Goal: Task Accomplishment & Management: Manage account settings

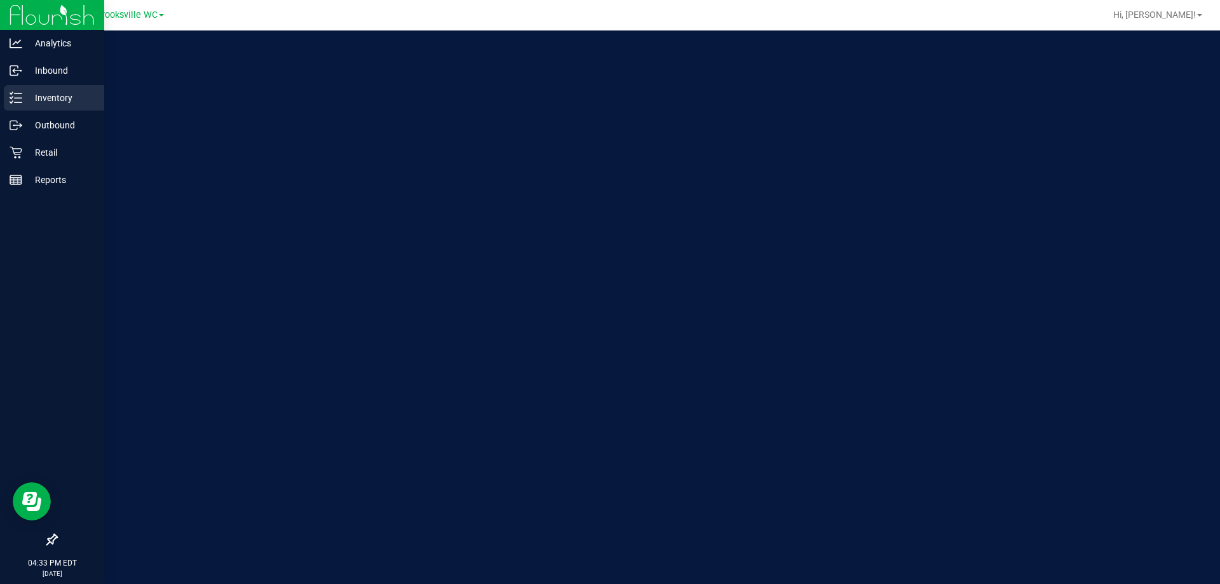
click at [5, 110] on div "Inventory" at bounding box center [54, 97] width 100 height 25
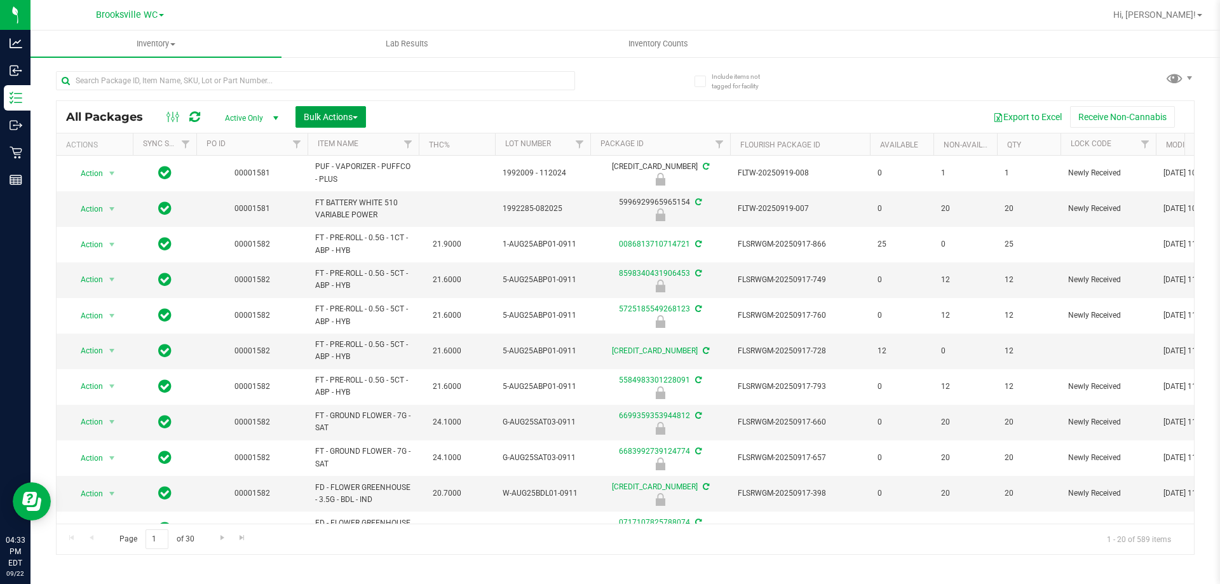
click at [342, 114] on span "Bulk Actions" at bounding box center [331, 117] width 54 height 10
click at [343, 237] on span "Lock/Unlock packages" at bounding box center [346, 239] width 87 height 10
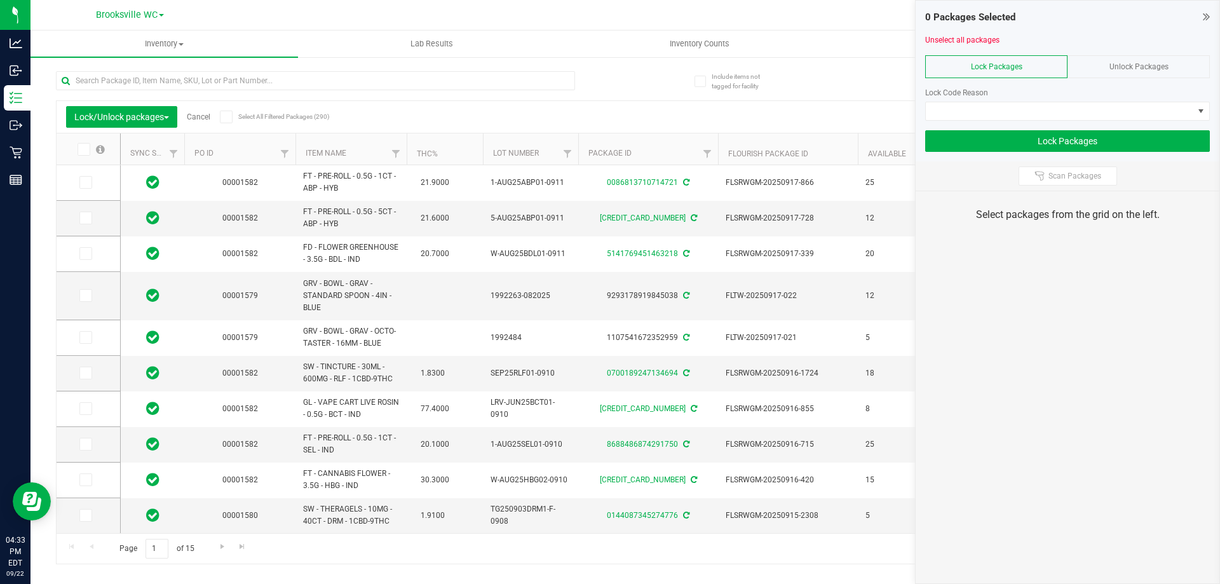
click at [1150, 65] on span "Unlock Packages" at bounding box center [1139, 66] width 59 height 9
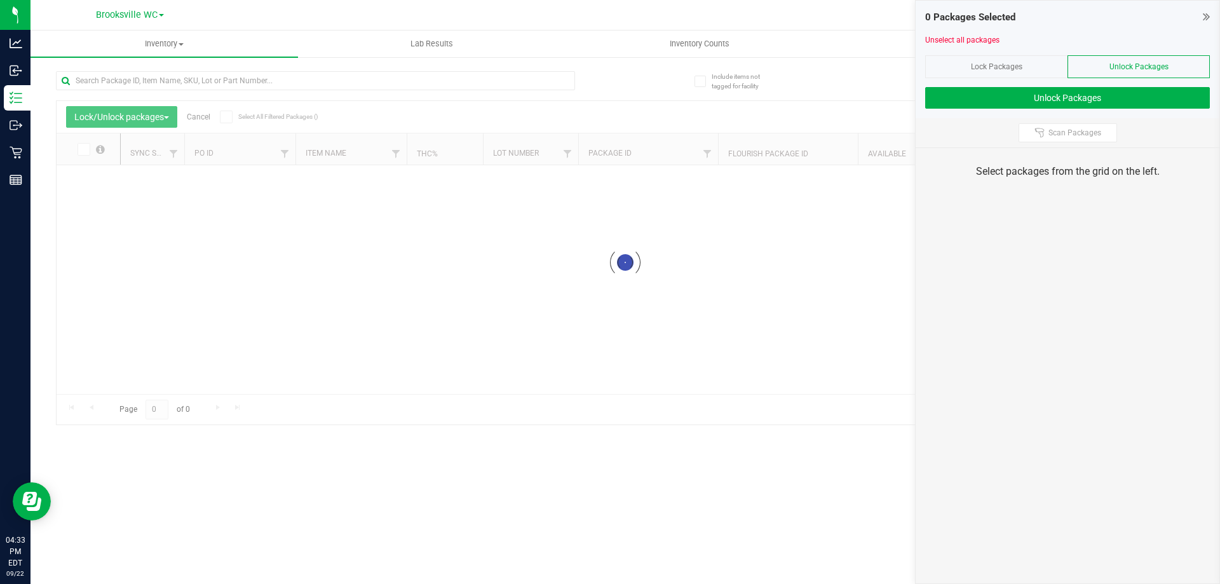
click at [1080, 179] on div "Select packages from the grid on the left." at bounding box center [1068, 171] width 272 height 15
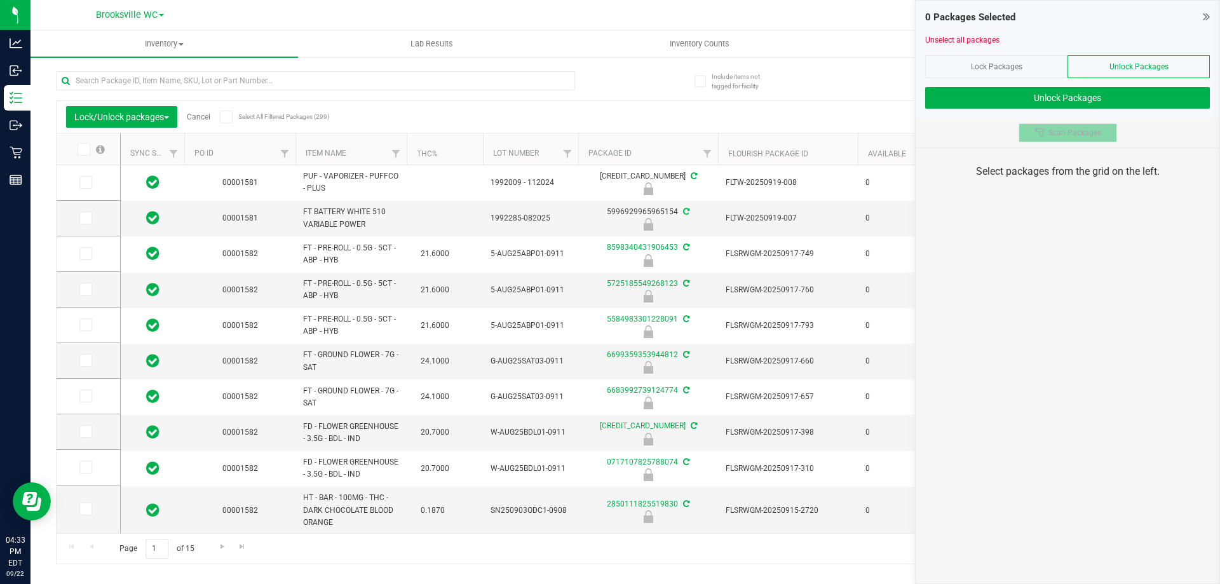
click at [1074, 139] on button "Scan Packages" at bounding box center [1068, 132] width 99 height 19
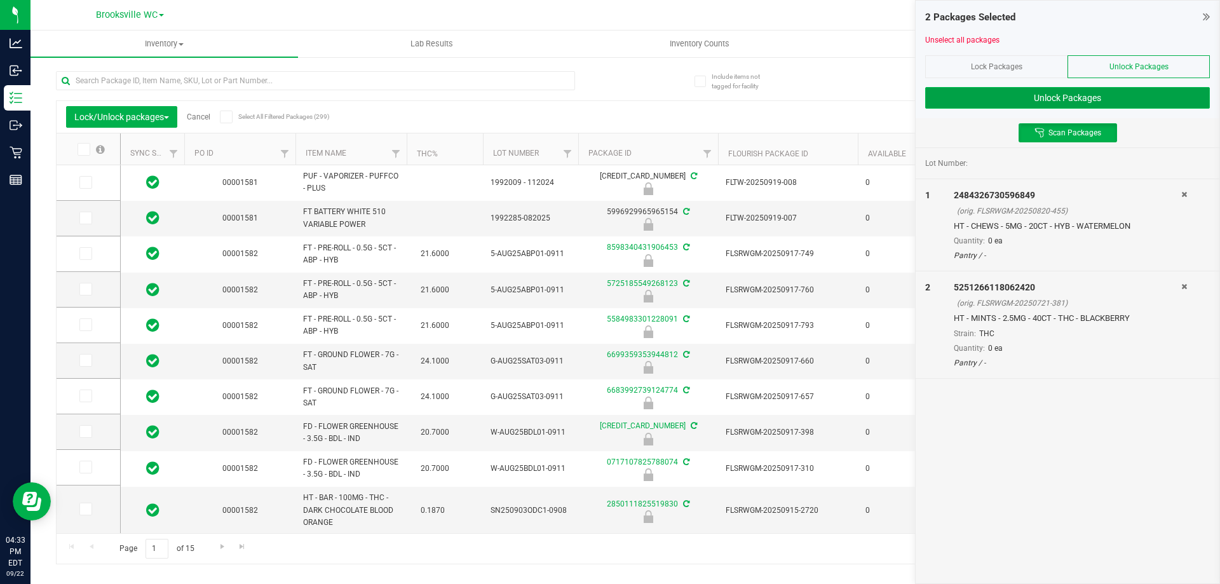
click at [1056, 92] on button "Unlock Packages" at bounding box center [1067, 98] width 285 height 22
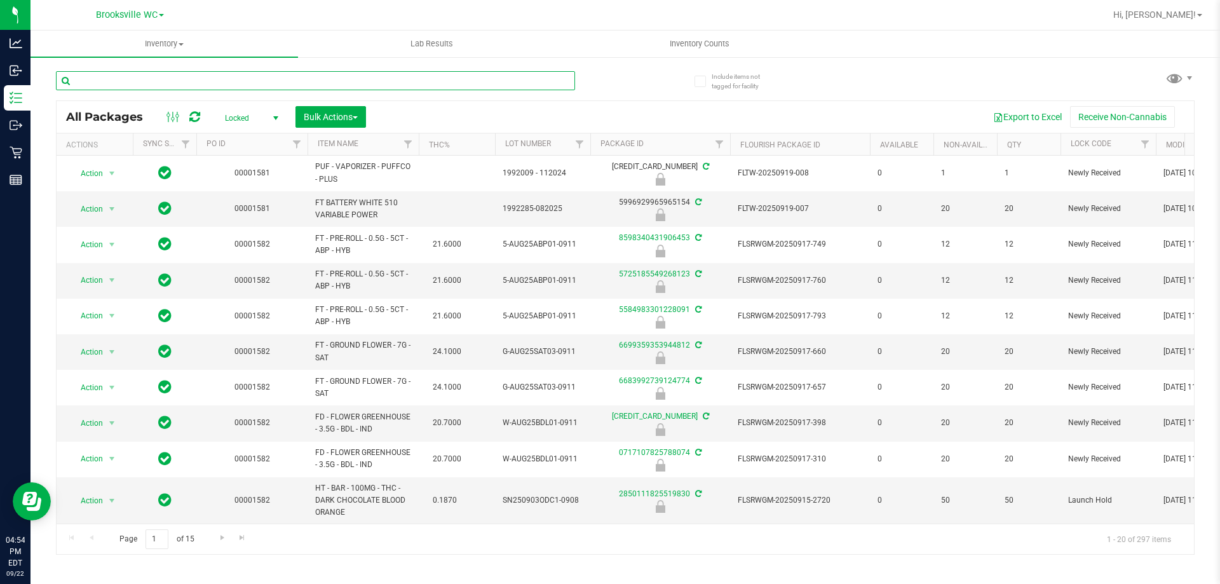
click at [479, 72] on input "text" at bounding box center [315, 80] width 519 height 19
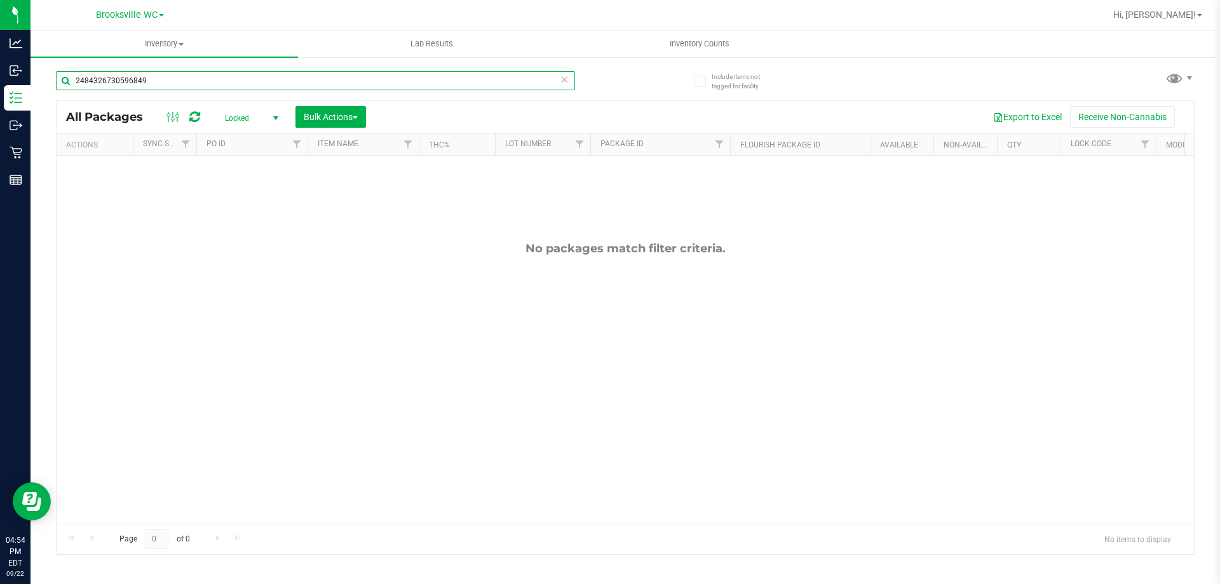
type input "2484326730596849"
click at [259, 121] on span "Locked" at bounding box center [249, 118] width 70 height 18
click at [262, 133] on li "Active Only" at bounding box center [248, 138] width 69 height 19
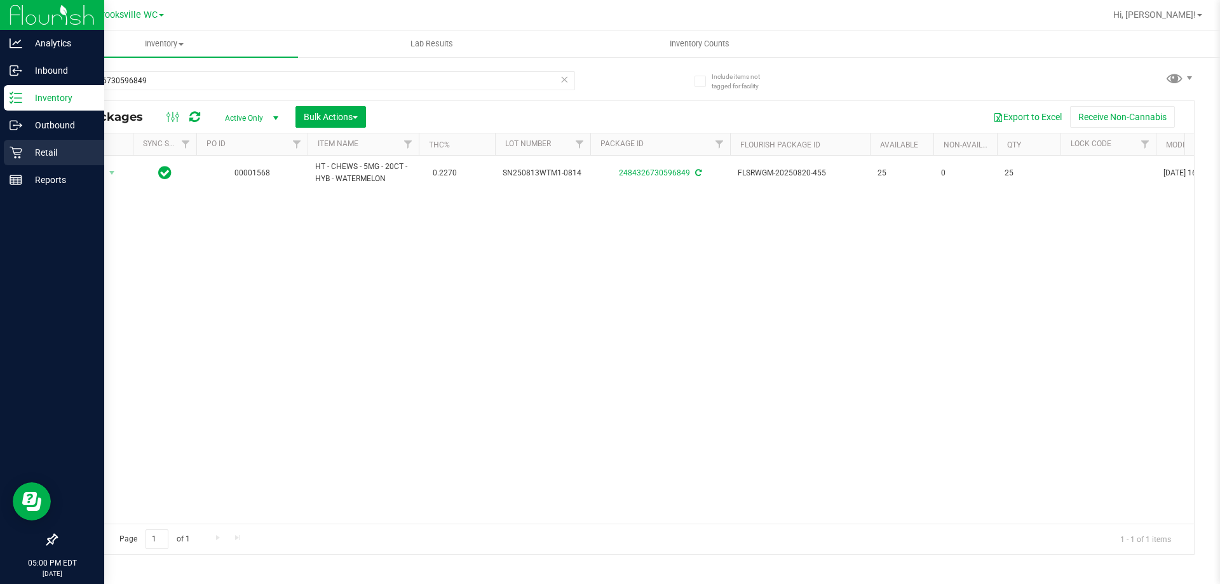
click at [50, 160] on p "Retail" at bounding box center [60, 152] width 76 height 15
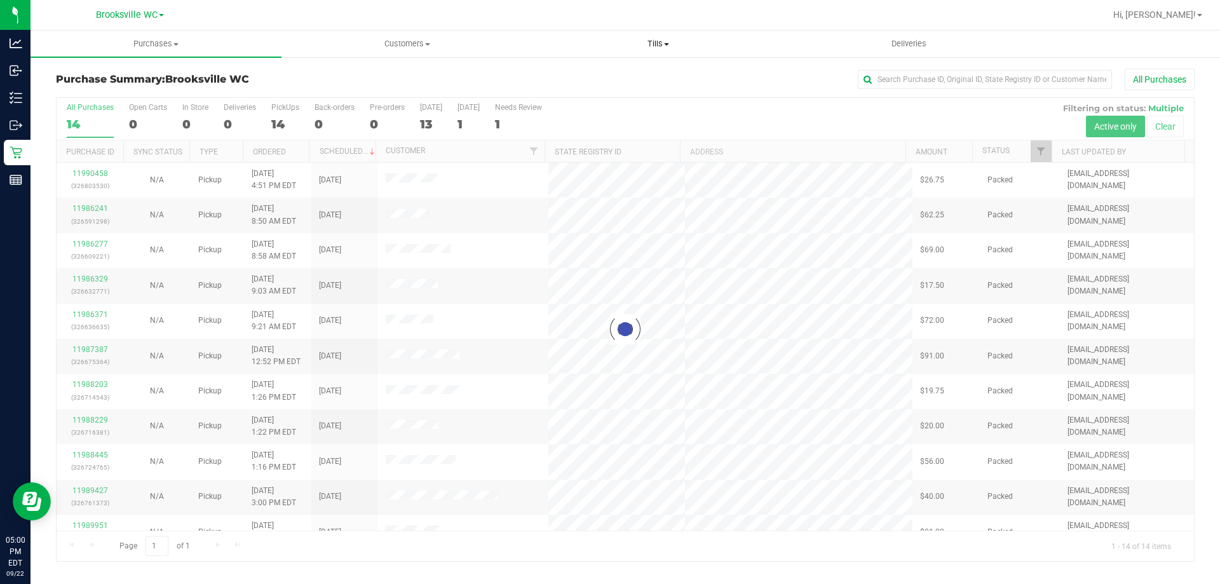
click at [649, 49] on span "Tills" at bounding box center [658, 43] width 250 height 11
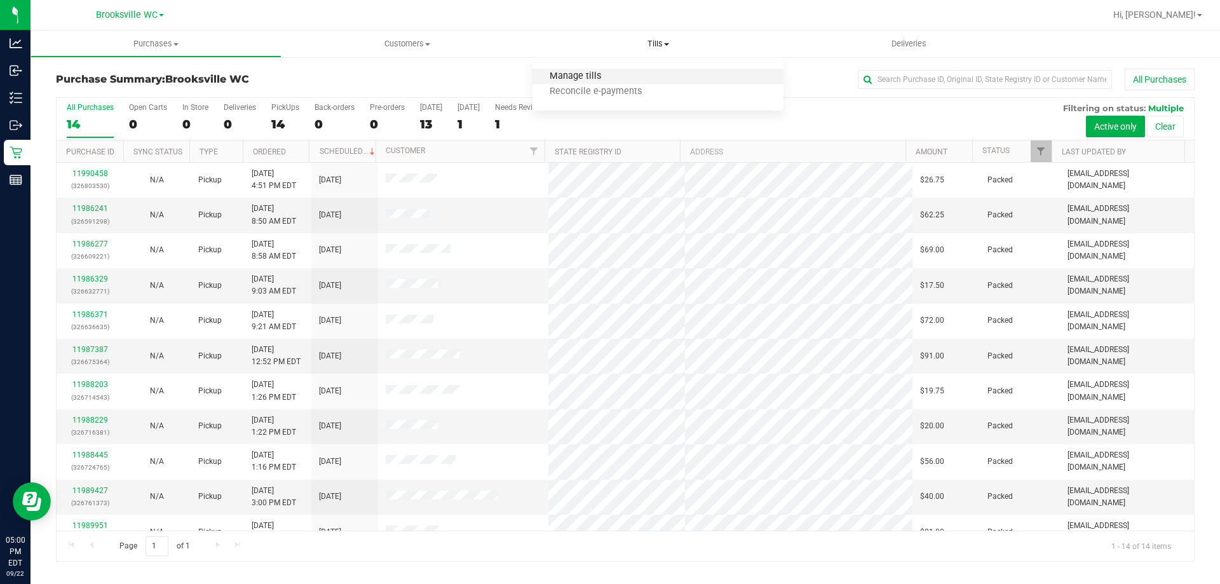
click at [607, 79] on span "Manage tills" at bounding box center [576, 76] width 86 height 11
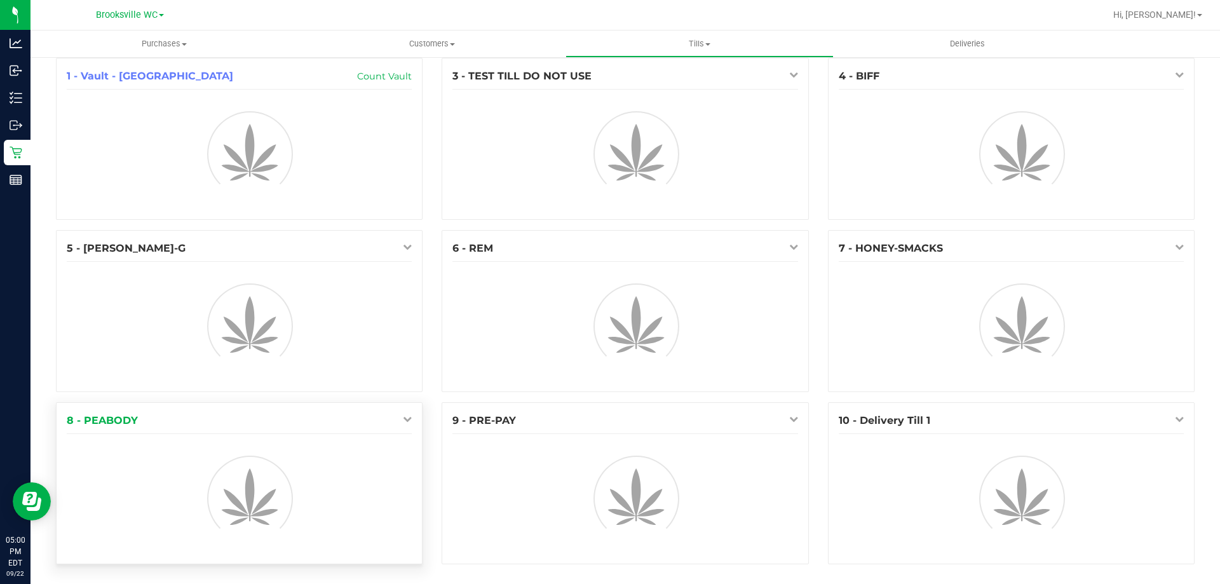
scroll to position [14, 0]
click at [400, 425] on div "8 - PEABODY" at bounding box center [239, 480] width 367 height 162
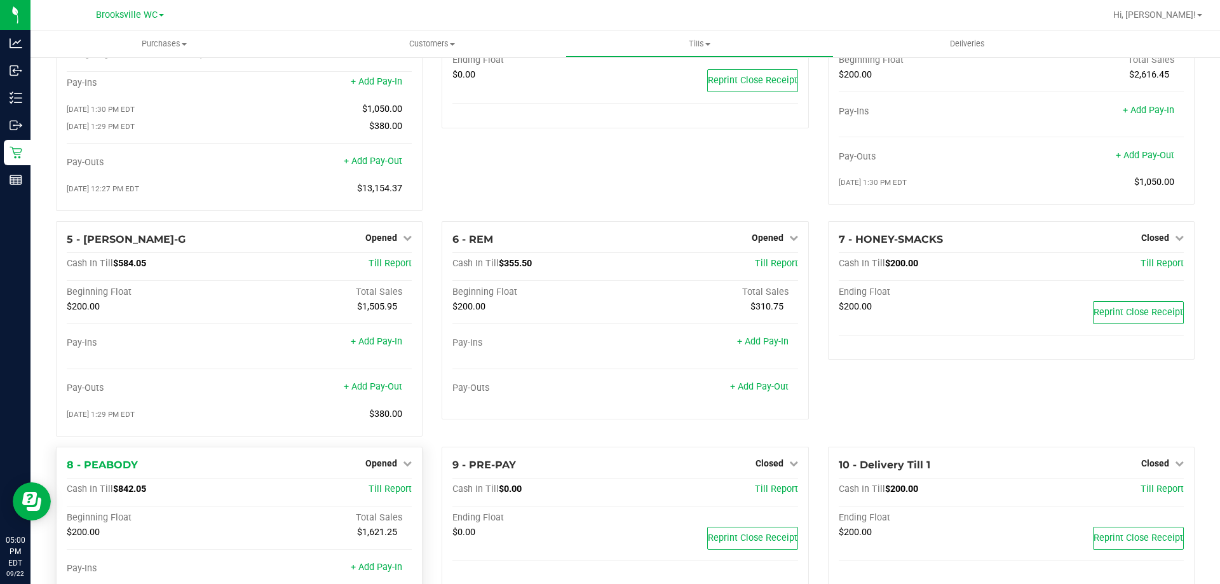
scroll to position [167, 0]
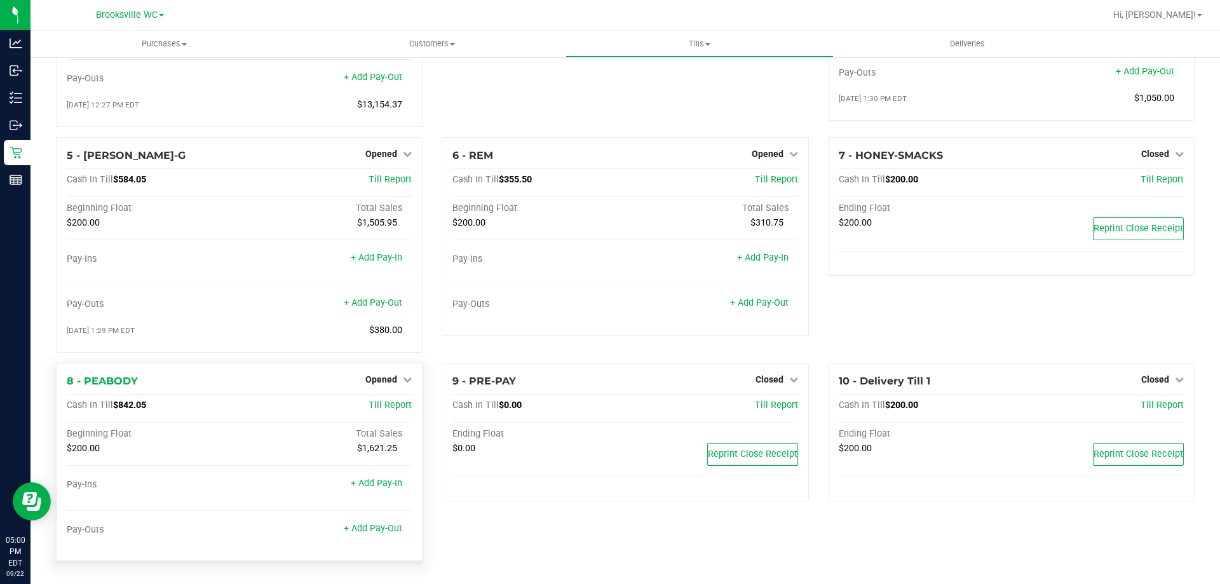
click at [384, 385] on div "Opened" at bounding box center [388, 379] width 46 height 15
click at [388, 375] on span "Opened" at bounding box center [381, 379] width 32 height 10
click at [389, 407] on link "Close Till" at bounding box center [383, 405] width 34 height 10
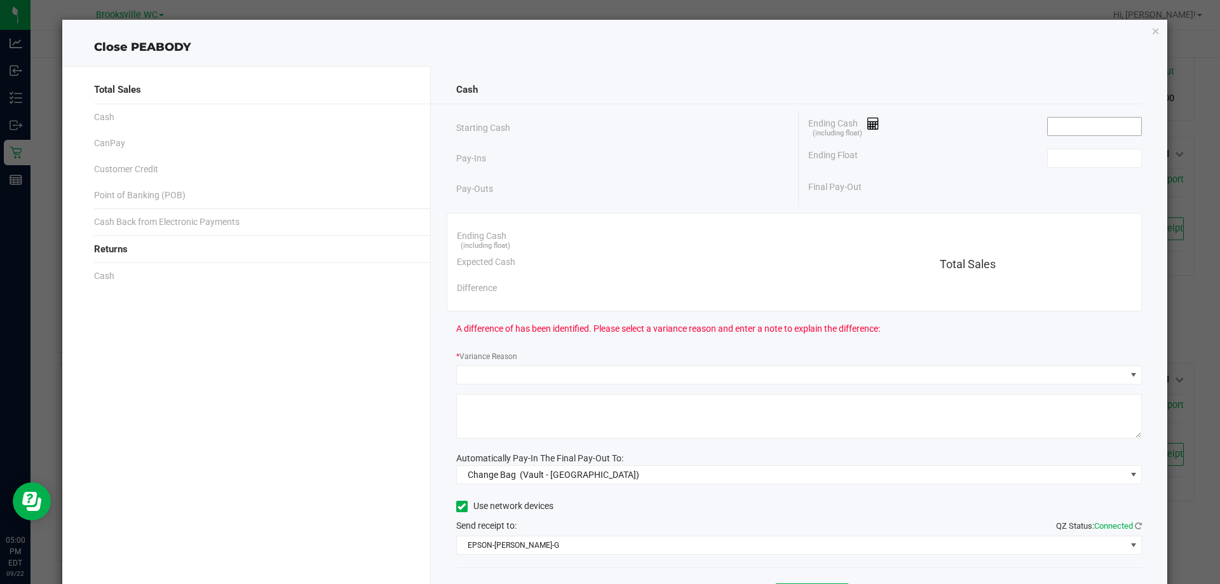
click at [1058, 121] on input at bounding box center [1094, 127] width 93 height 18
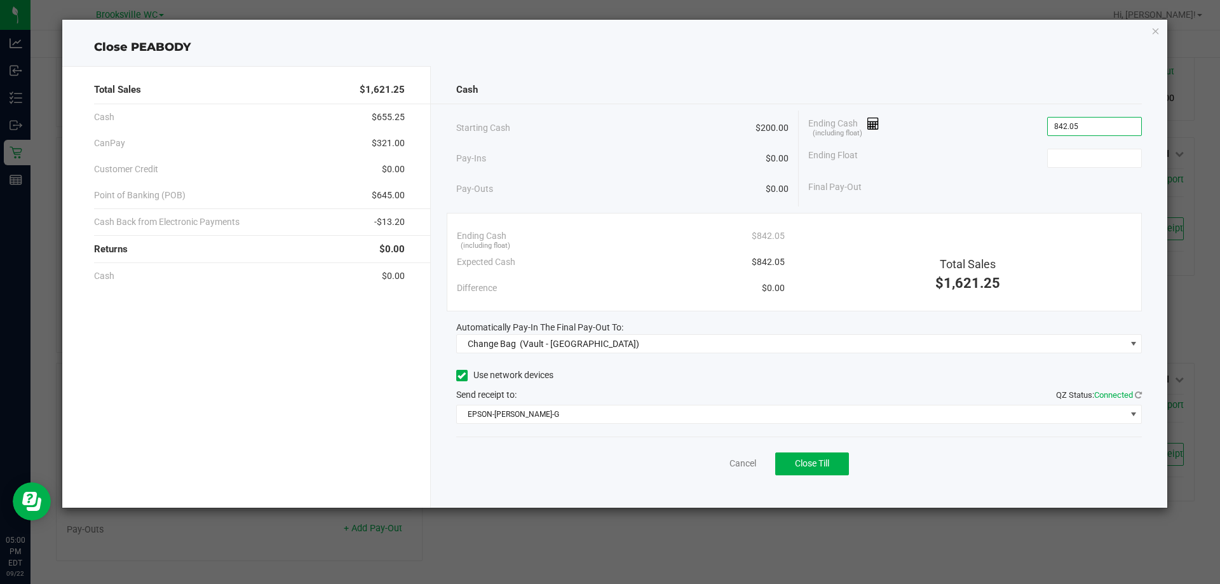
type input "$842.05"
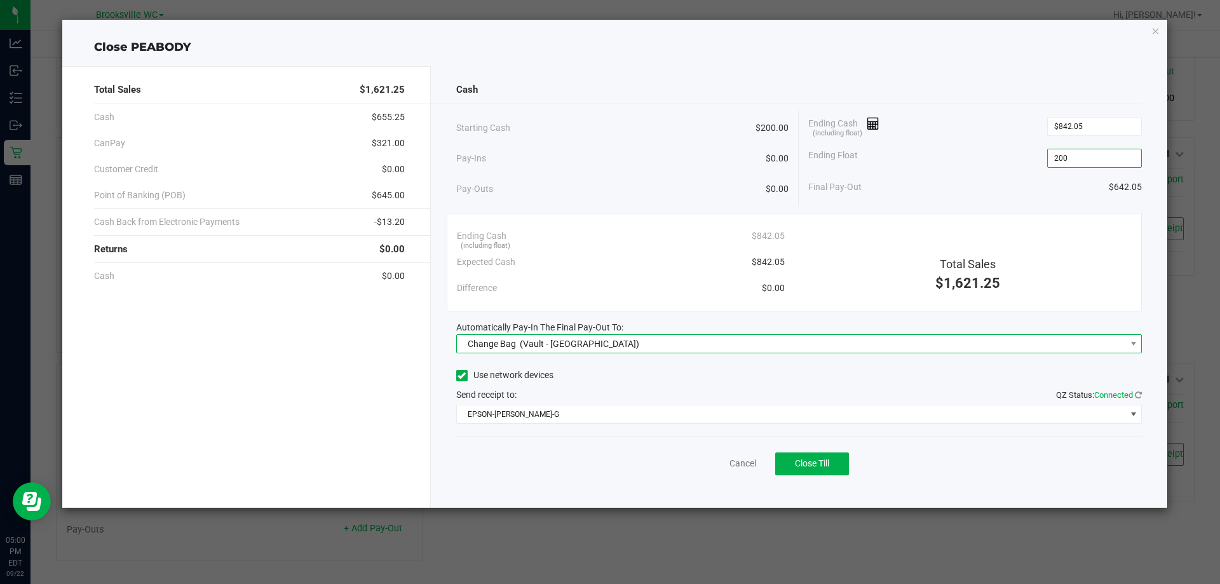
type input "$200.00"
click at [625, 344] on span "Change Bag (Vault - [GEOGRAPHIC_DATA])" at bounding box center [791, 344] width 669 height 18
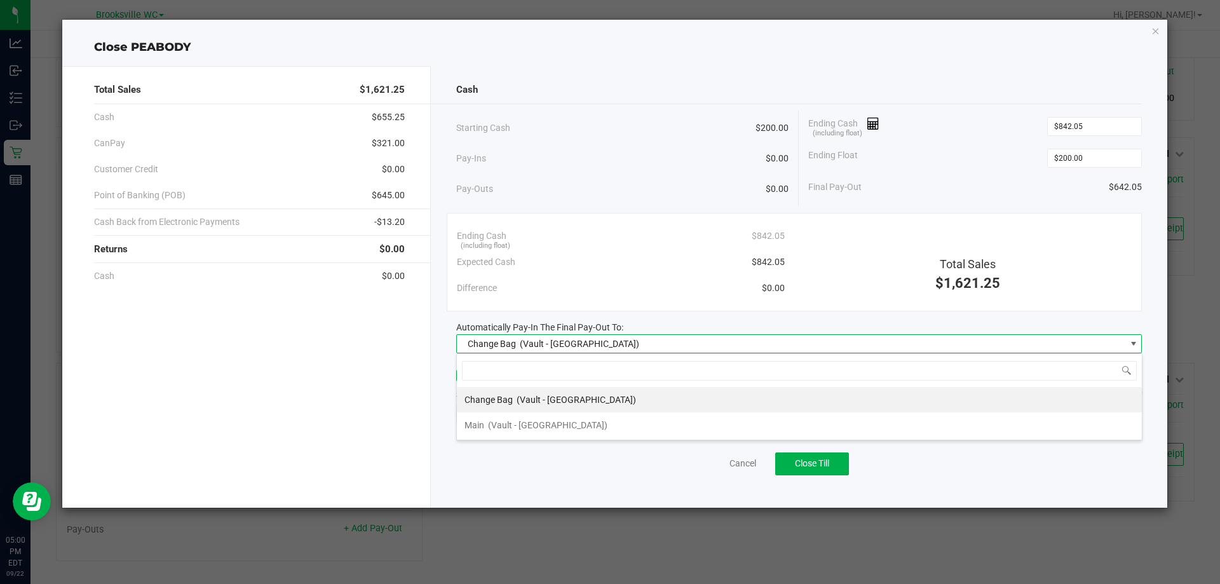
scroll to position [19, 686]
click at [598, 423] on li "Main (Vault - [GEOGRAPHIC_DATA])" at bounding box center [799, 424] width 685 height 25
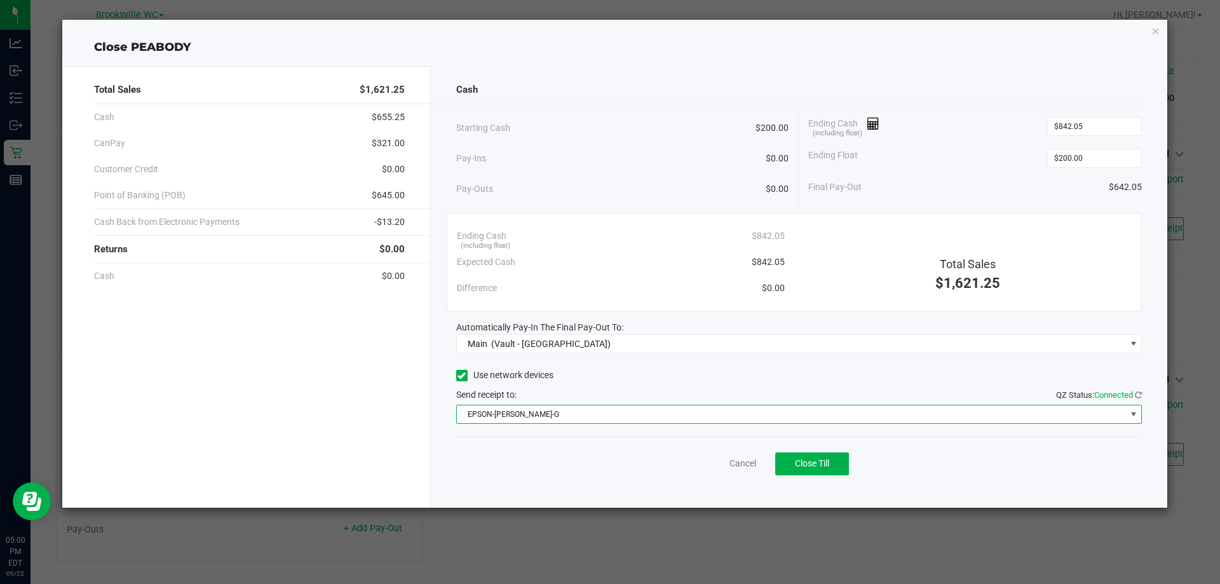
click at [597, 418] on span "EPSON-[PERSON_NAME]-G" at bounding box center [791, 414] width 669 height 18
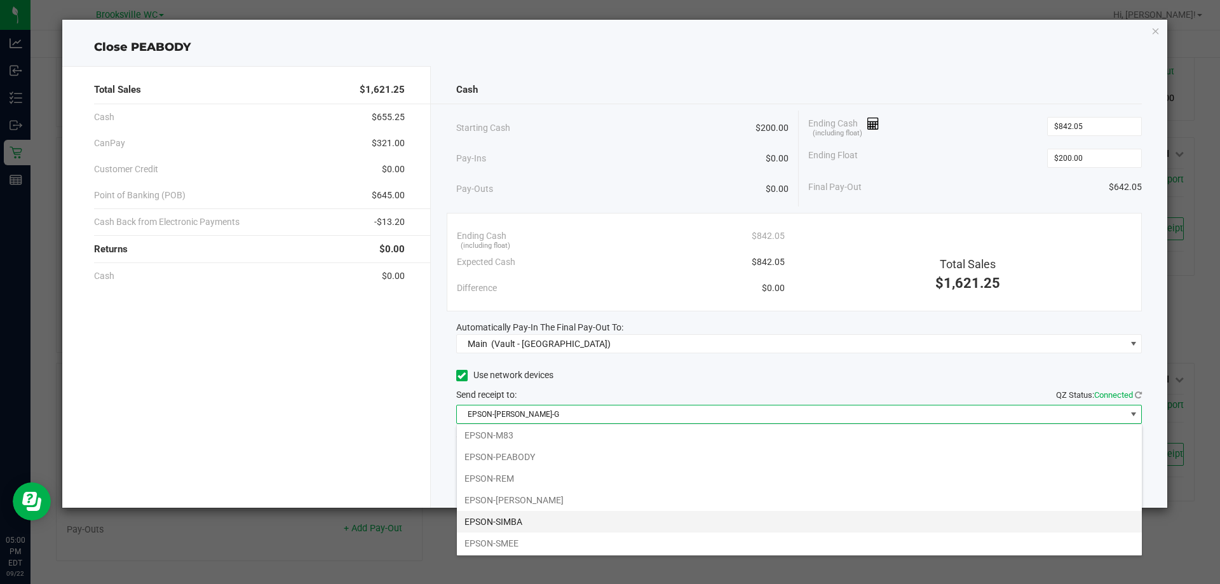
scroll to position [111, 0]
click at [540, 541] on li "EPSON-SMEE" at bounding box center [799, 543] width 685 height 22
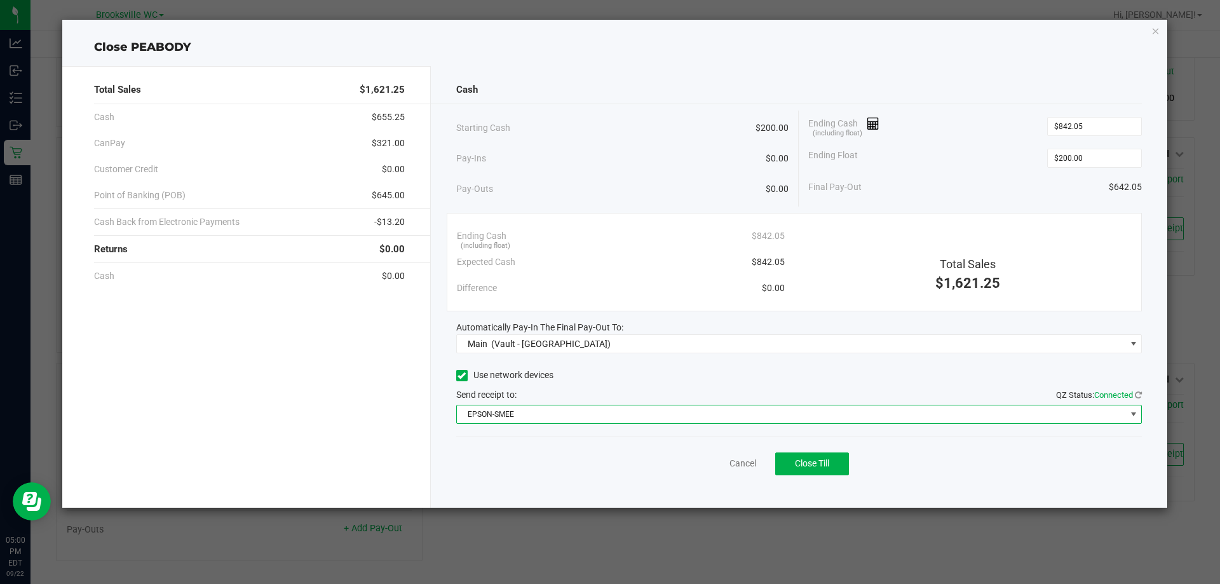
click at [607, 439] on div "Cancel Close Till" at bounding box center [799, 461] width 686 height 49
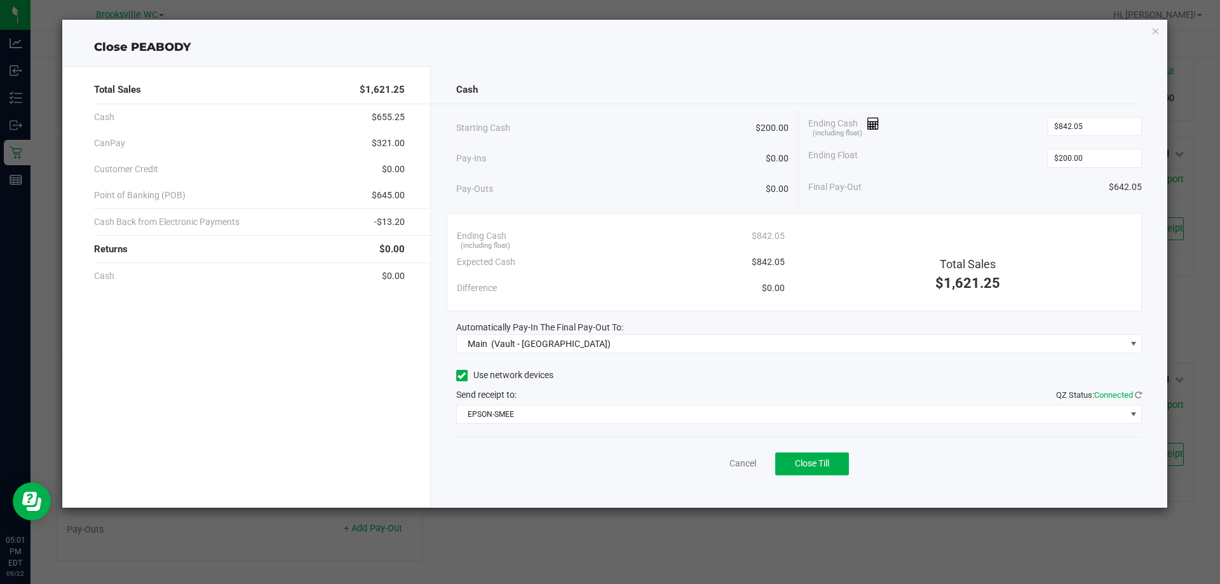
click at [868, 487] on div "Cash Starting Cash $200.00 Pay-Ins $0.00 Pay-Outs $0.00 Ending Cash (including …" at bounding box center [799, 287] width 737 height 442
click at [838, 470] on button "Close Till" at bounding box center [812, 463] width 74 height 23
click at [703, 462] on link "Dismiss" at bounding box center [715, 463] width 31 height 13
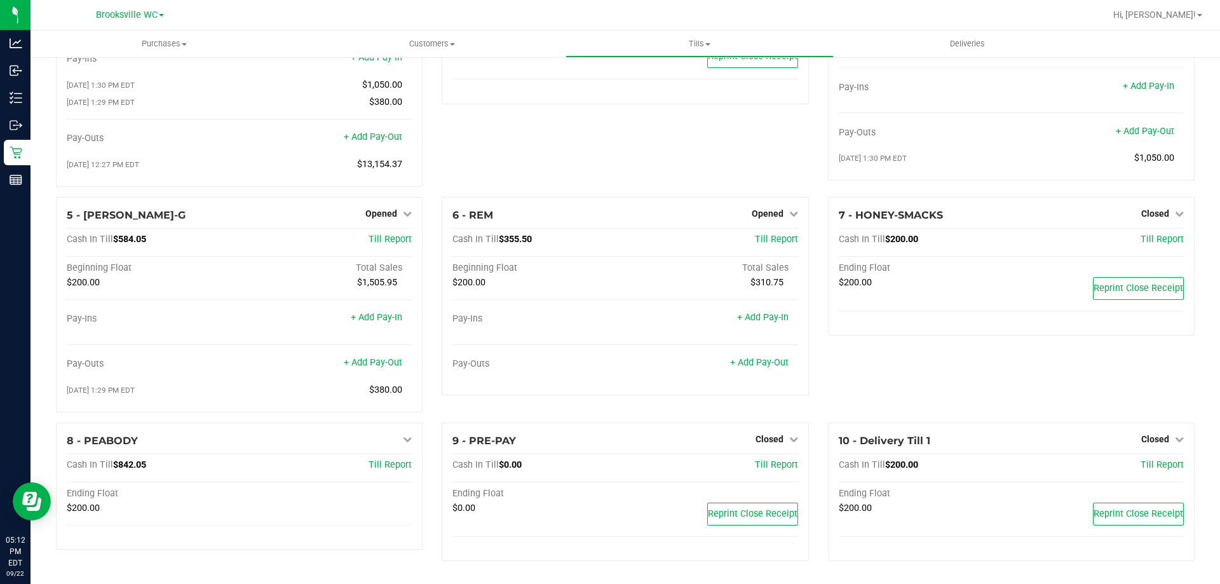
scroll to position [107, 0]
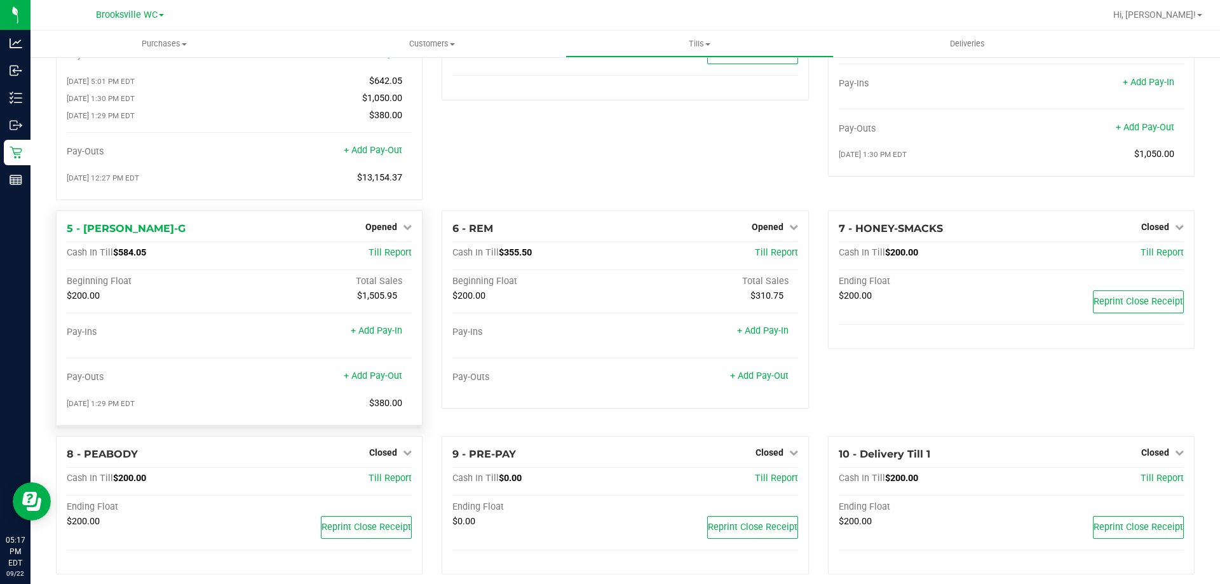
drag, startPoint x: 508, startPoint y: 520, endPoint x: 311, endPoint y: 339, distance: 267.6
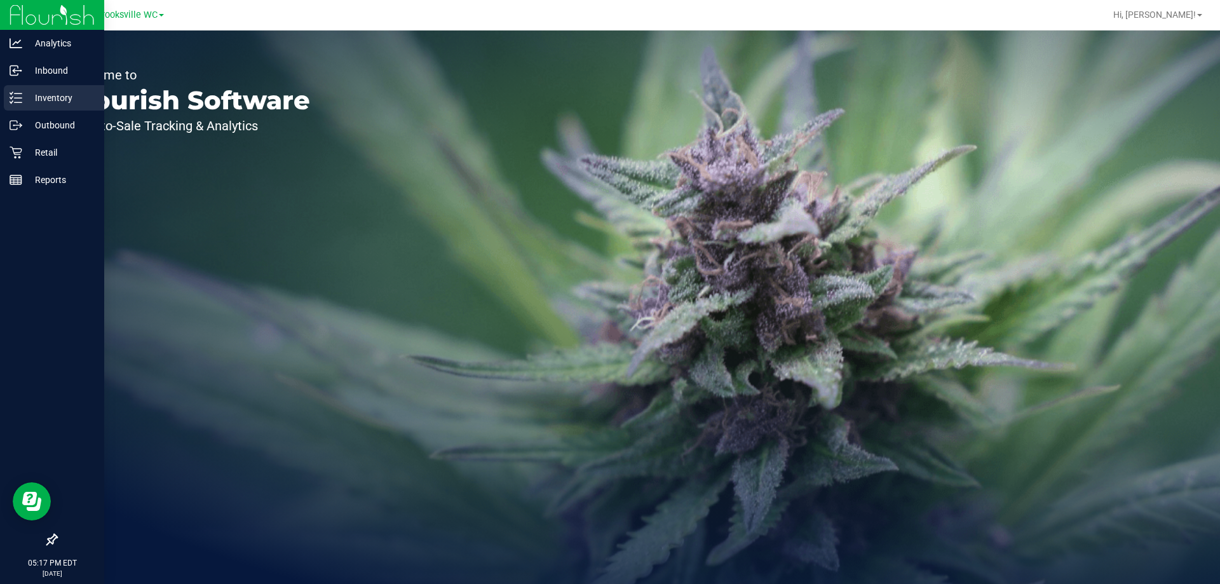
click at [24, 107] on div "Inventory" at bounding box center [54, 97] width 100 height 25
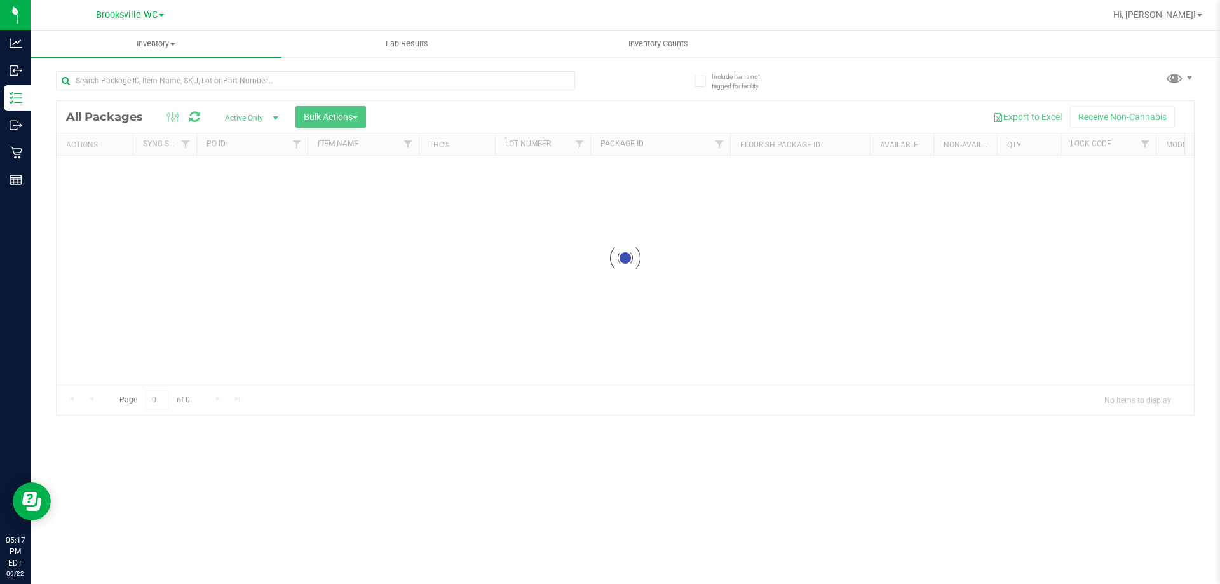
click at [347, 102] on div at bounding box center [626, 258] width 1138 height 314
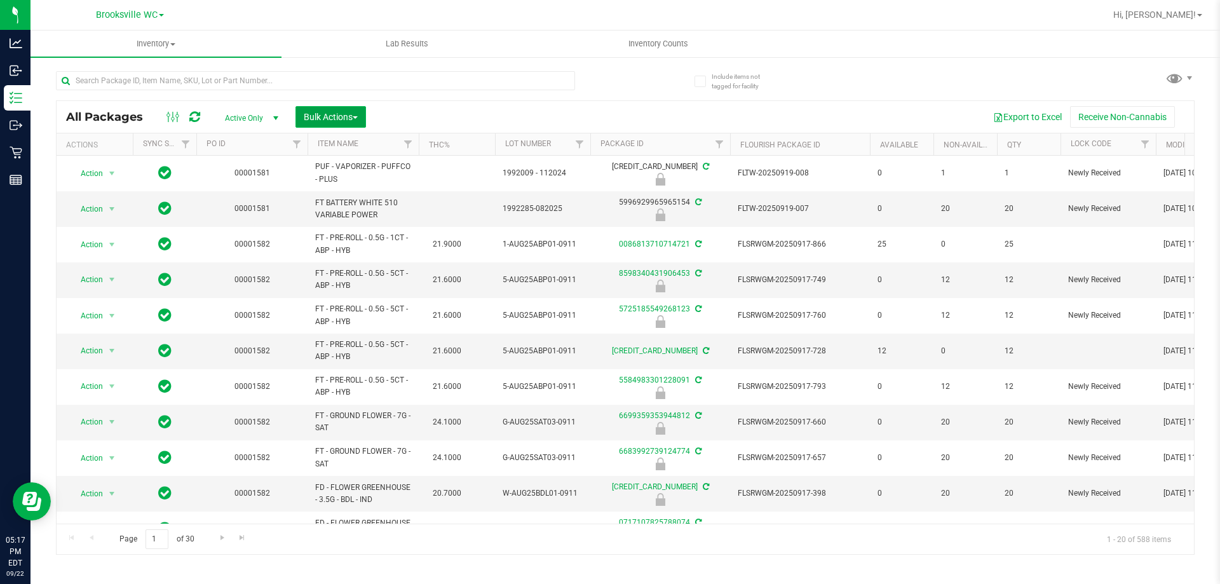
click at [346, 118] on span "Bulk Actions" at bounding box center [331, 117] width 54 height 10
click at [349, 236] on span "Lock/Unlock packages" at bounding box center [346, 239] width 87 height 10
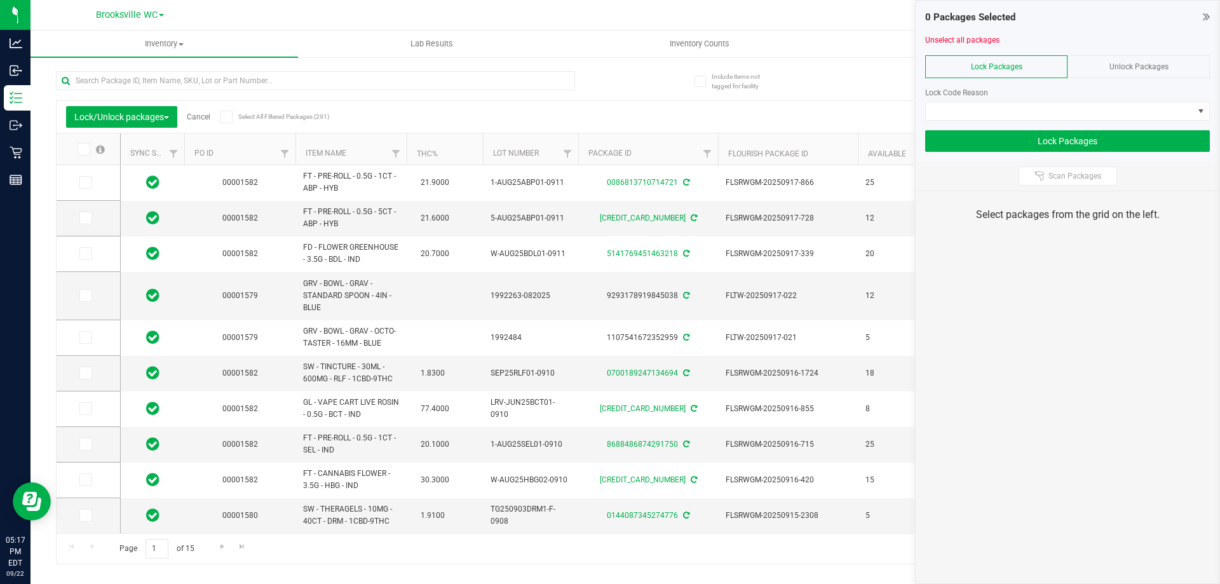
click at [1144, 65] on span "Unlock Packages" at bounding box center [1139, 66] width 59 height 9
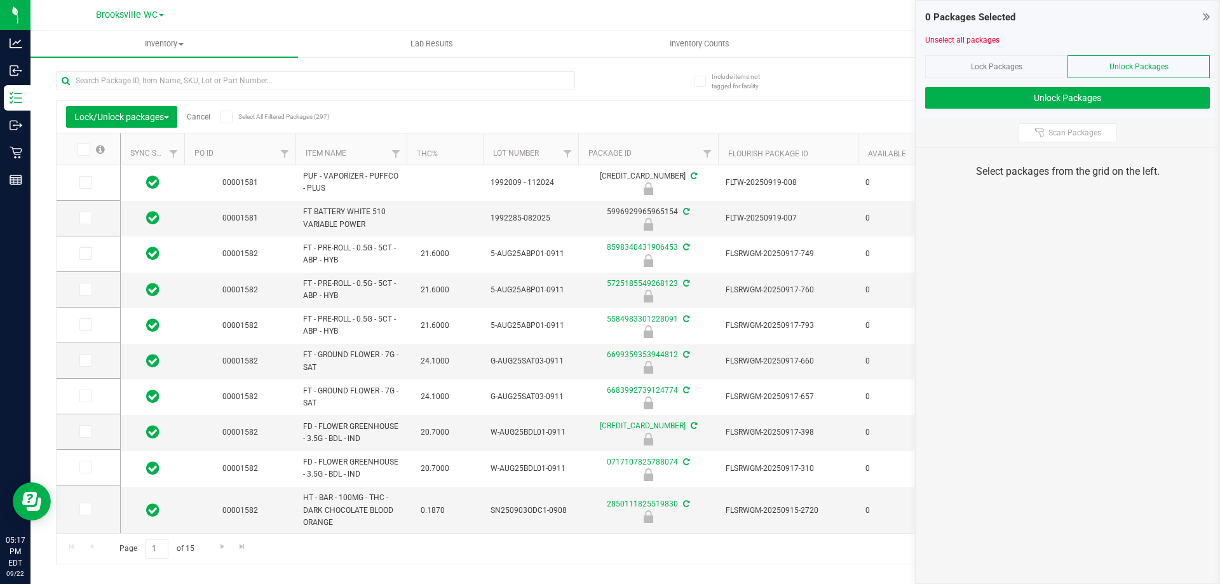
click at [1077, 143] on div "Scan Packages" at bounding box center [1068, 132] width 304 height 29
click at [1073, 136] on span "Scan Packages" at bounding box center [1075, 133] width 53 height 10
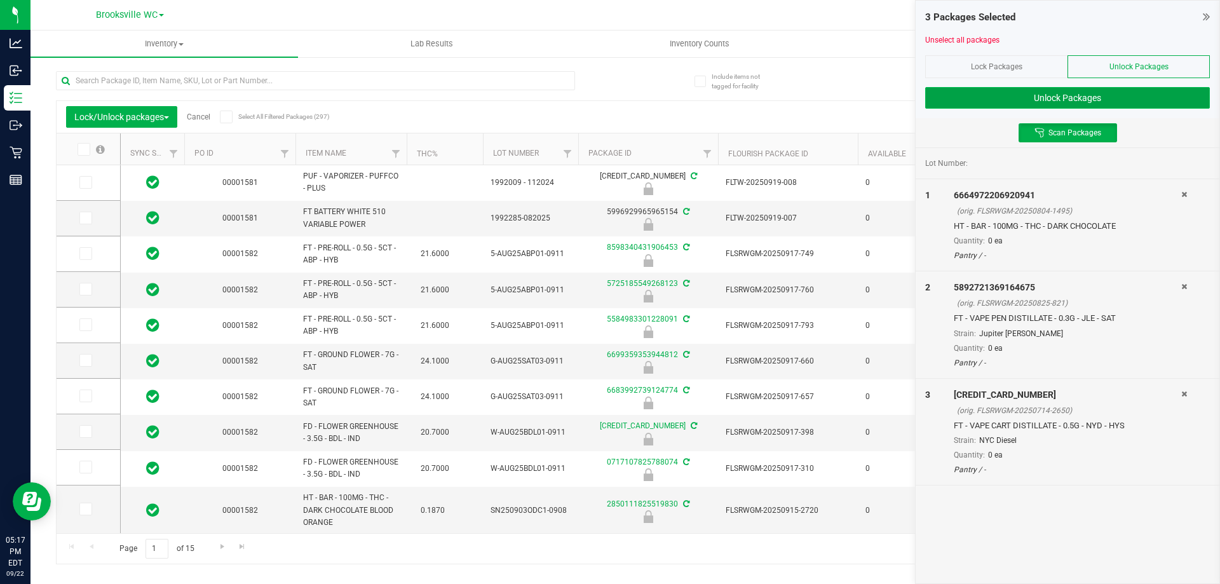
click at [1098, 101] on button "Unlock Packages" at bounding box center [1067, 98] width 285 height 22
